Goal: Task Accomplishment & Management: Complete application form

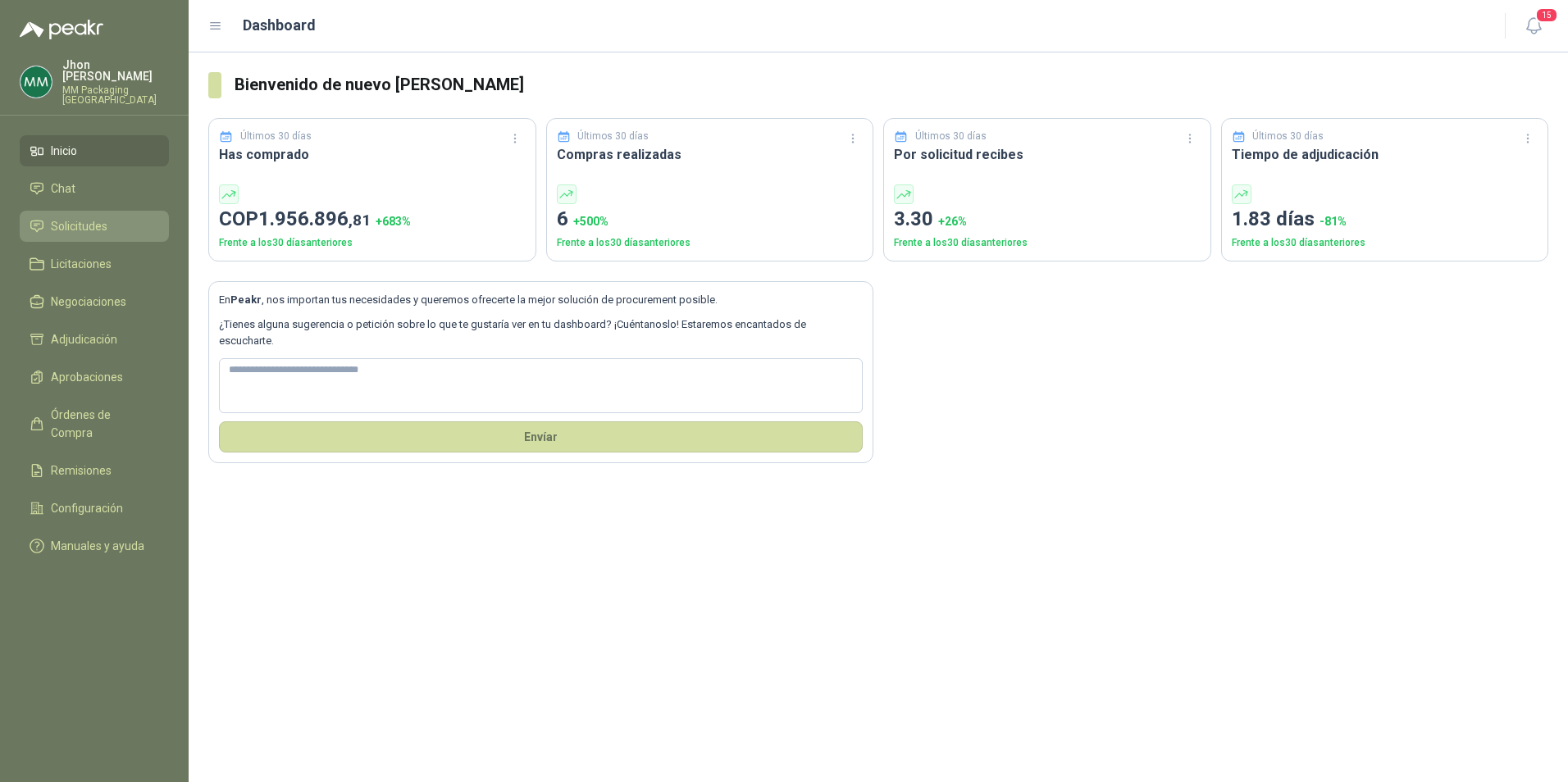
click at [64, 217] on span "Solicitudes" at bounding box center [79, 226] width 57 height 18
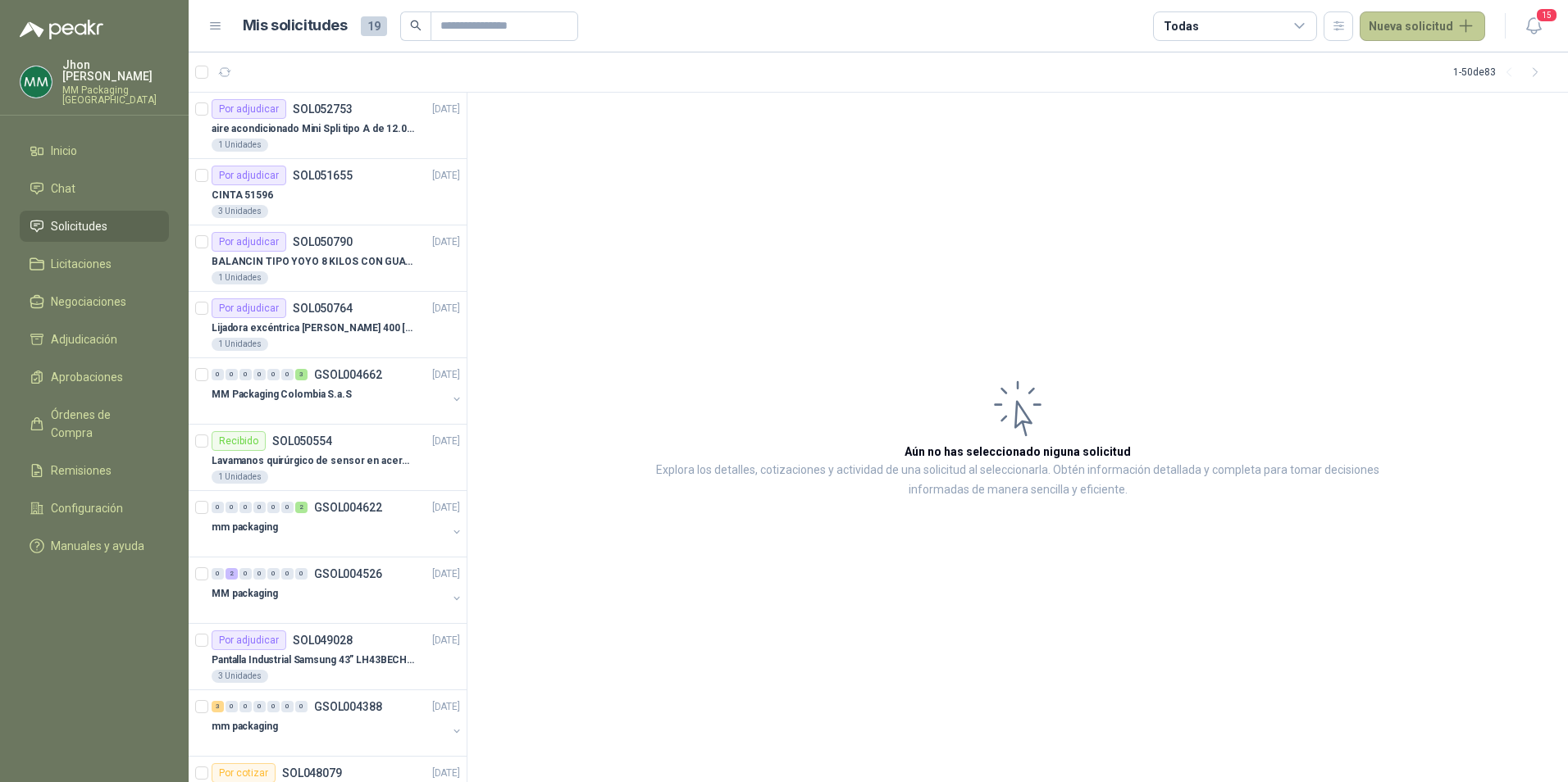
click at [1420, 20] on button "Nueva solicitud" at bounding box center [1422, 27] width 126 height 29
click at [1425, 59] on link "Solicitud" at bounding box center [1441, 65] width 139 height 28
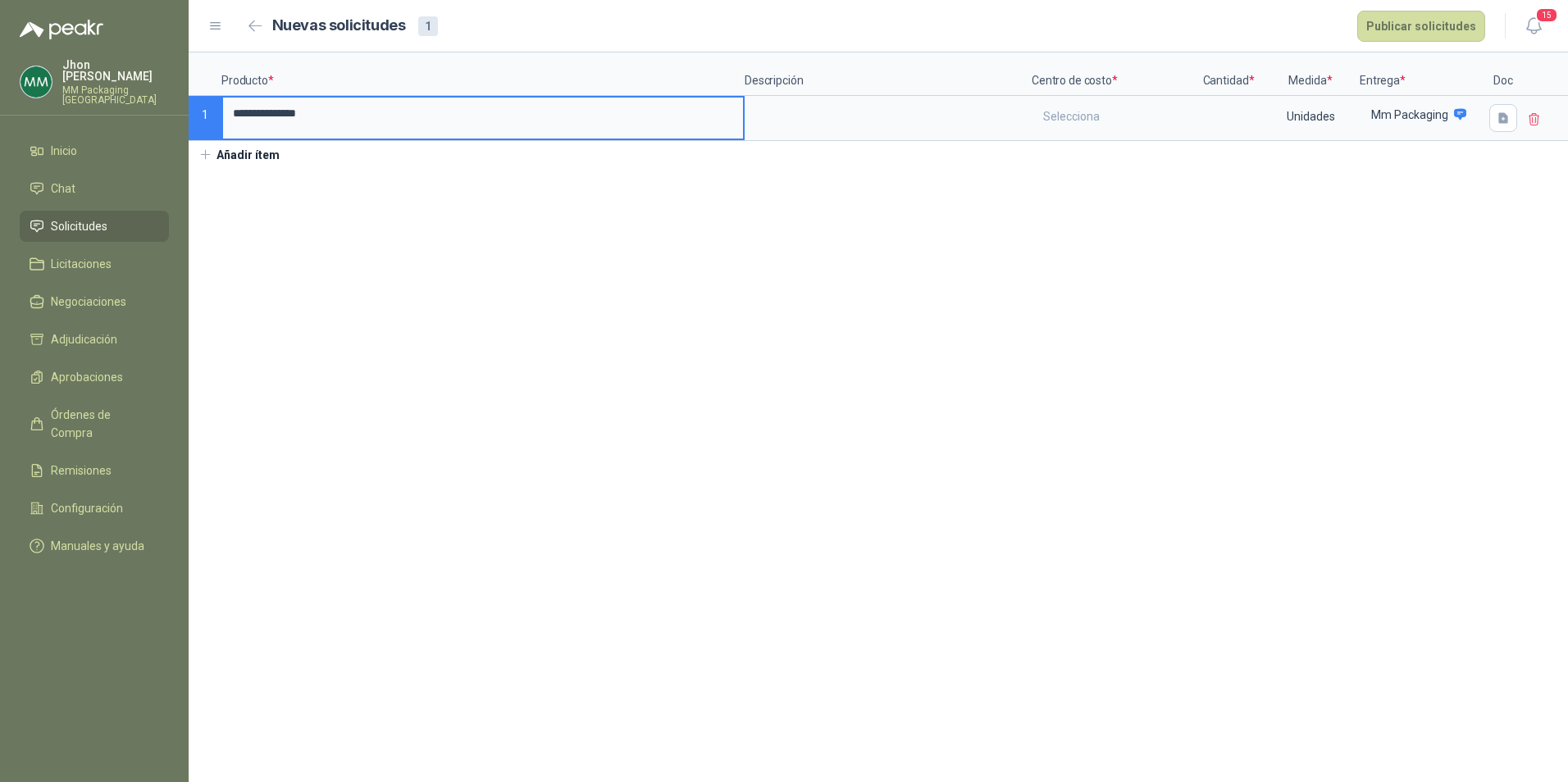
click at [408, 117] on input "**********" at bounding box center [482, 113] width 520 height 32
drag, startPoint x: 447, startPoint y: 114, endPoint x: 226, endPoint y: 127, distance: 221.4
click at [226, 127] on input "**********" at bounding box center [482, 113] width 520 height 32
type input "**********"
click at [799, 113] on textarea at bounding box center [888, 116] width 283 height 38
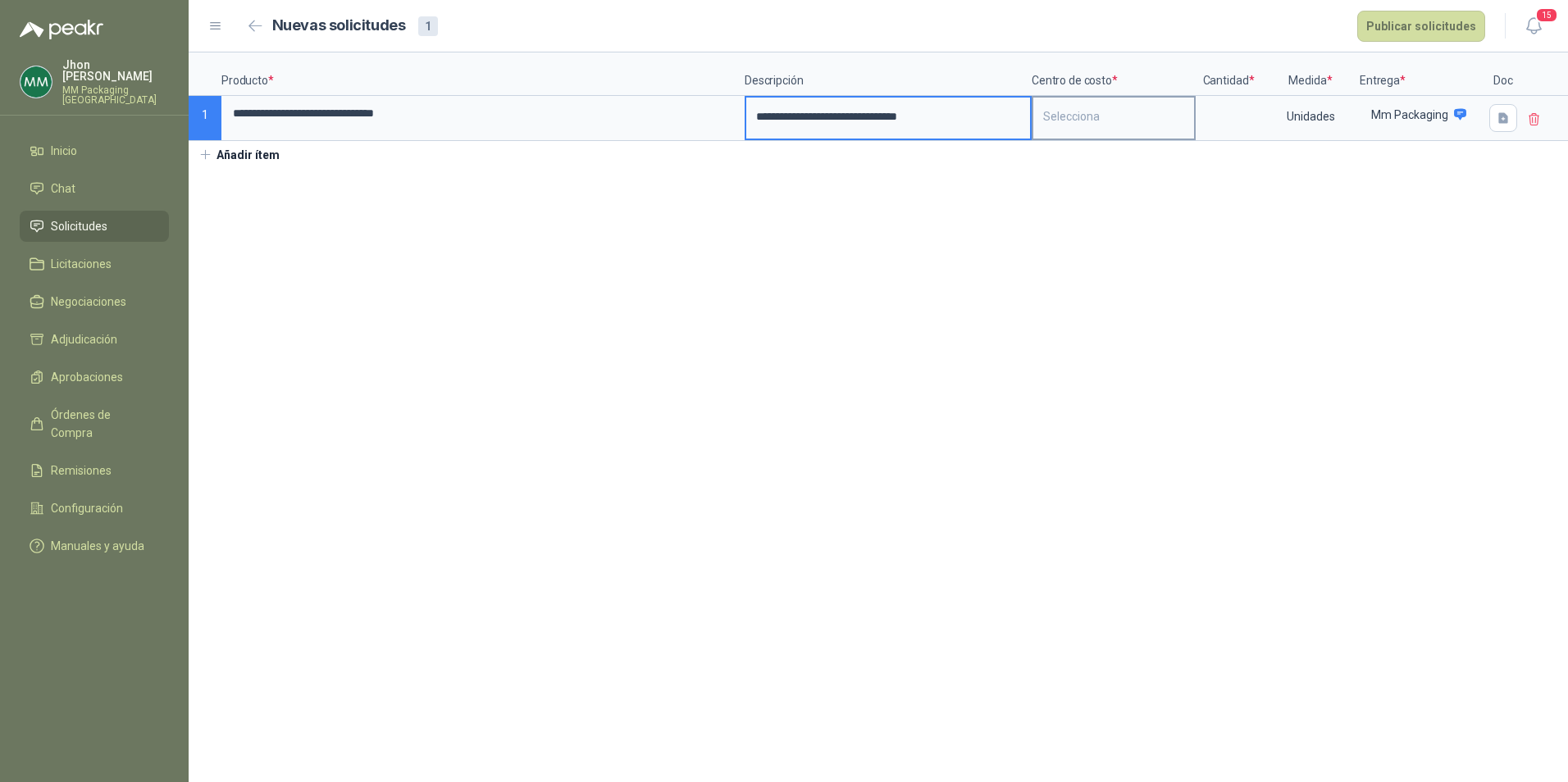
click at [1099, 119] on div "Selecciona" at bounding box center [1113, 116] width 160 height 38
click at [1069, 164] on div "General" at bounding box center [1066, 159] width 35 height 12
click at [1206, 110] on input at bounding box center [1229, 113] width 62 height 32
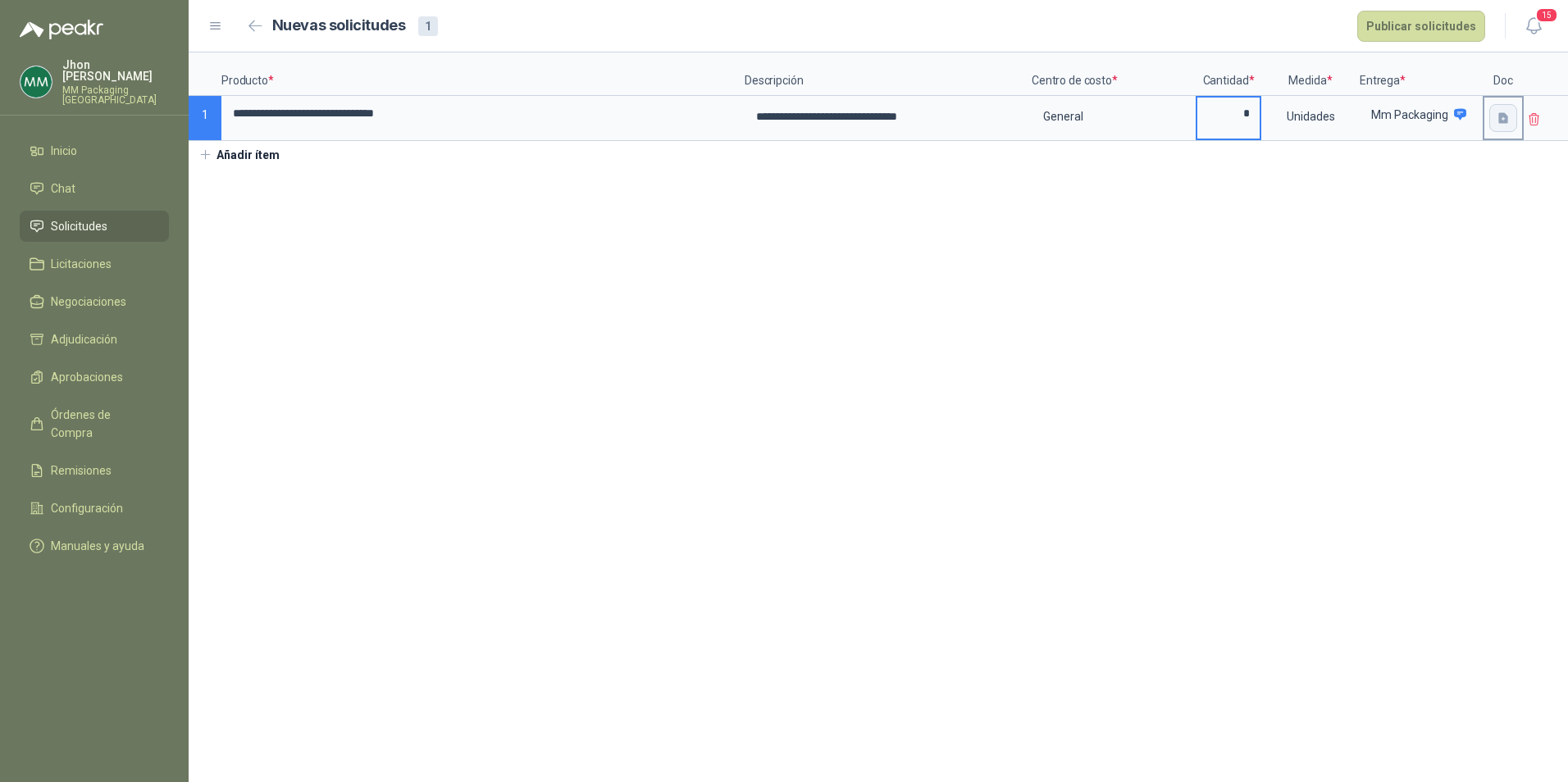
type input "*"
click at [1495, 121] on button "button" at bounding box center [1503, 118] width 28 height 28
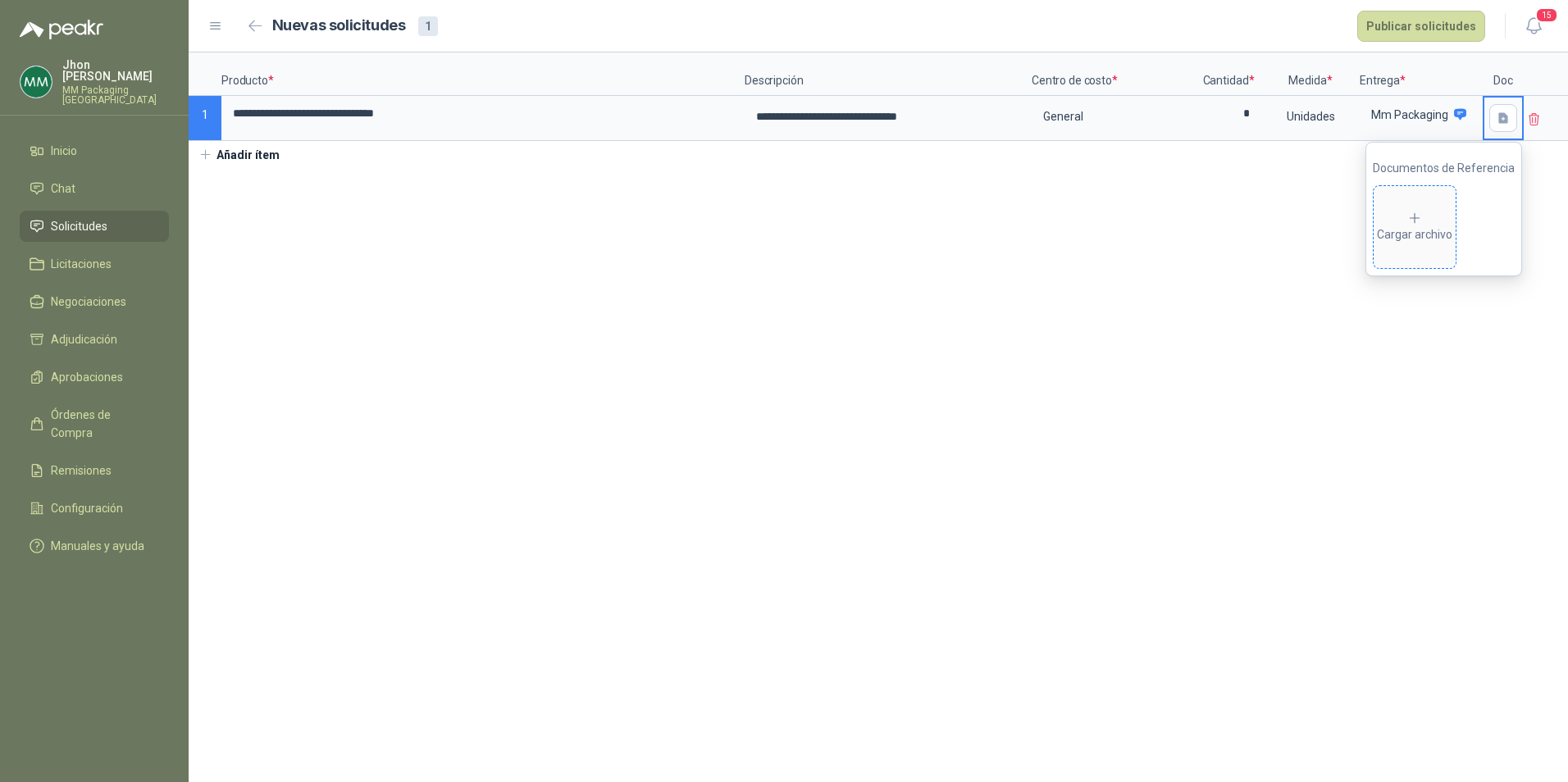
click at [1421, 237] on div "Cargar archivo" at bounding box center [1415, 227] width 75 height 33
click at [1405, 236] on div "Cargar archivo" at bounding box center [1415, 227] width 75 height 33
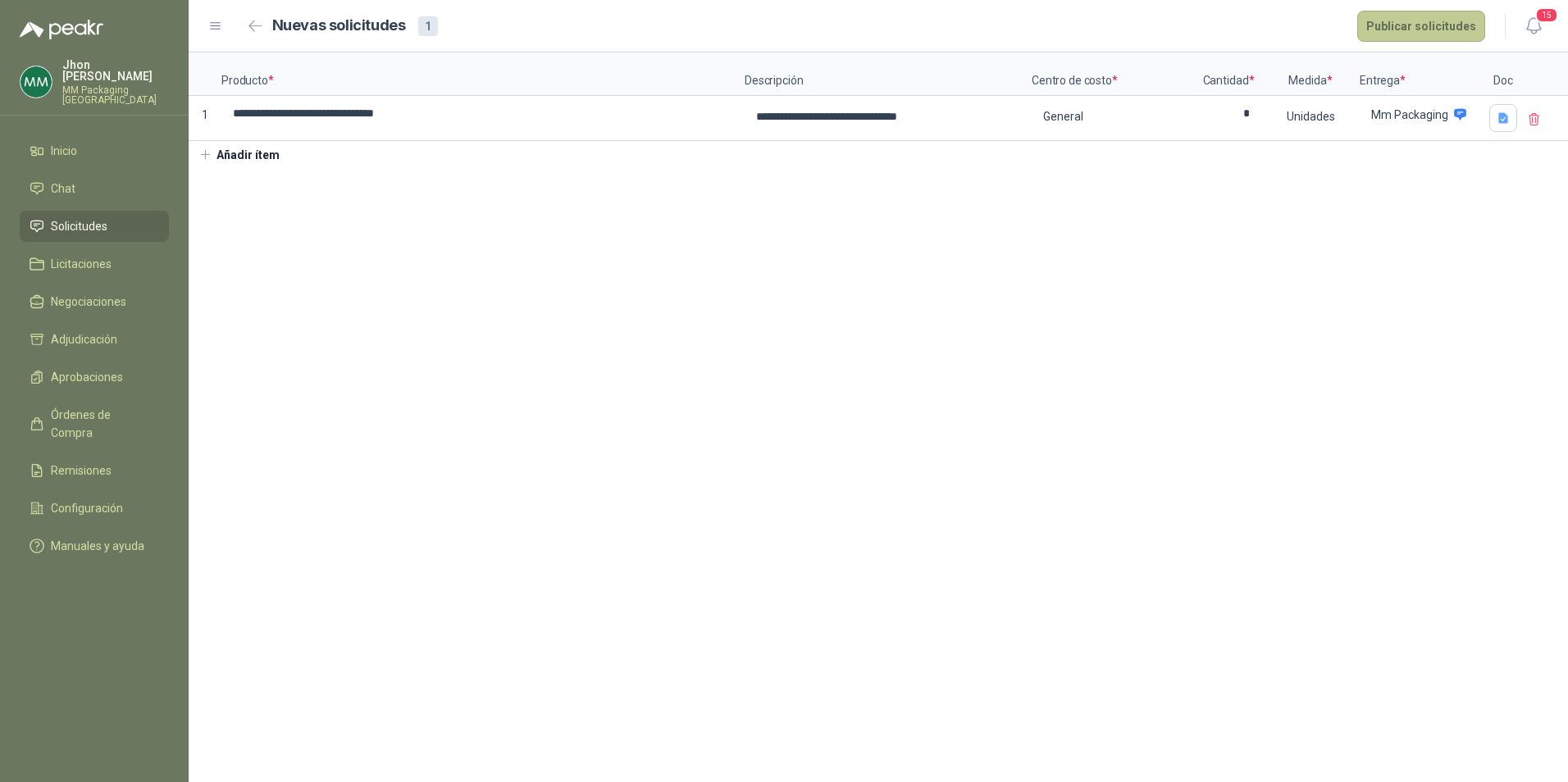
click at [1459, 18] on button "Publicar solicitudes" at bounding box center [1421, 27] width 128 height 31
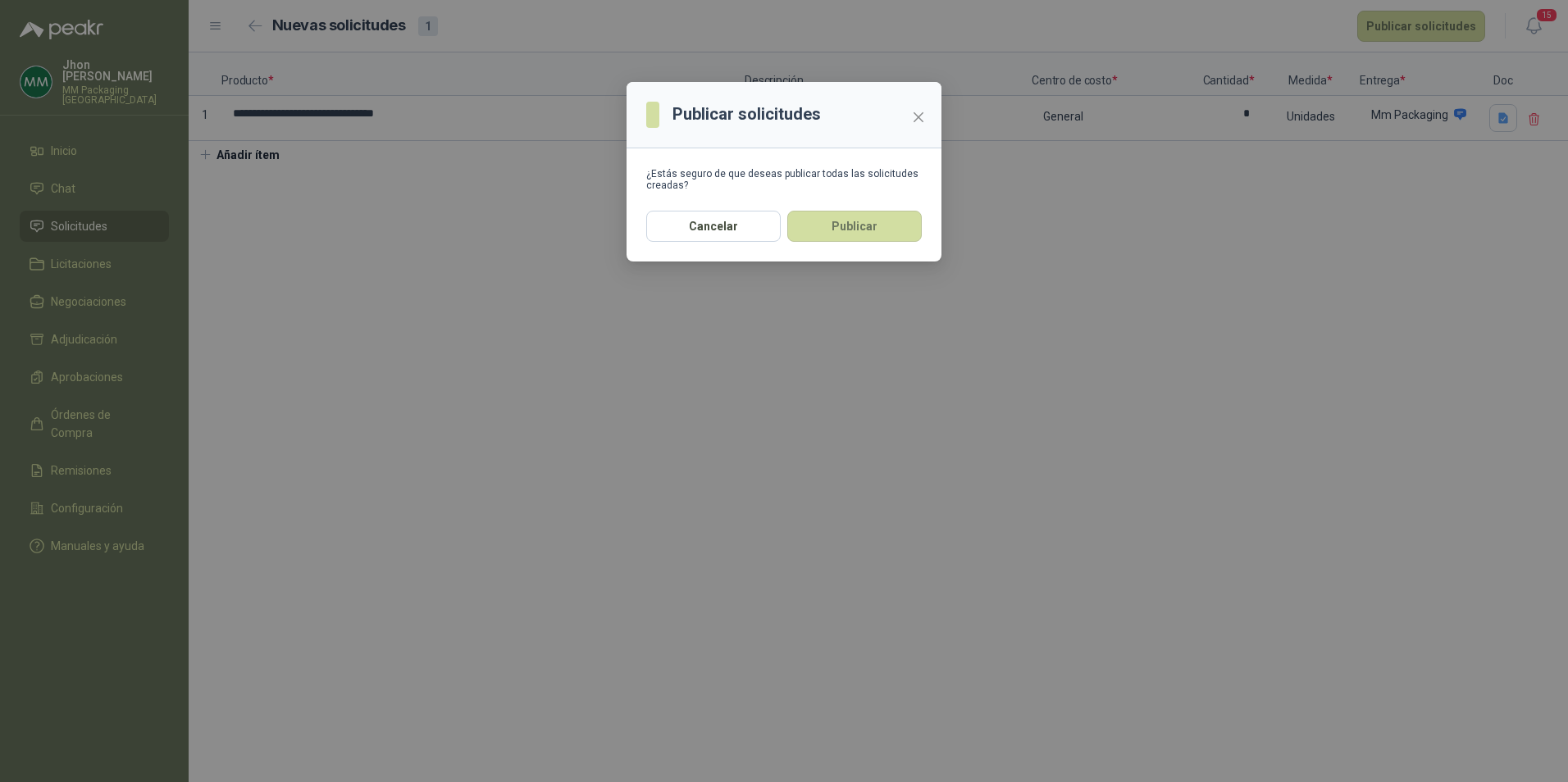
click at [858, 244] on div "Cancelar Publicar" at bounding box center [783, 236] width 315 height 50
click at [858, 233] on button "Publicar" at bounding box center [855, 226] width 135 height 31
